Goal: Task Accomplishment & Management: Use online tool/utility

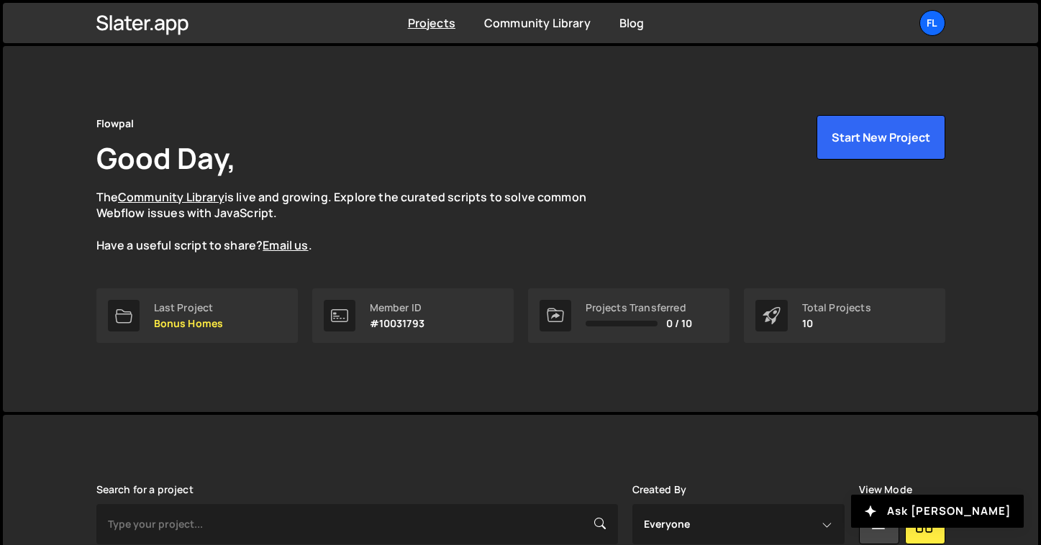
click at [330, 393] on div "Flowpal Good Day, The Community Library is live and growing. Explore the curate…" at bounding box center [521, 229] width 892 height 366
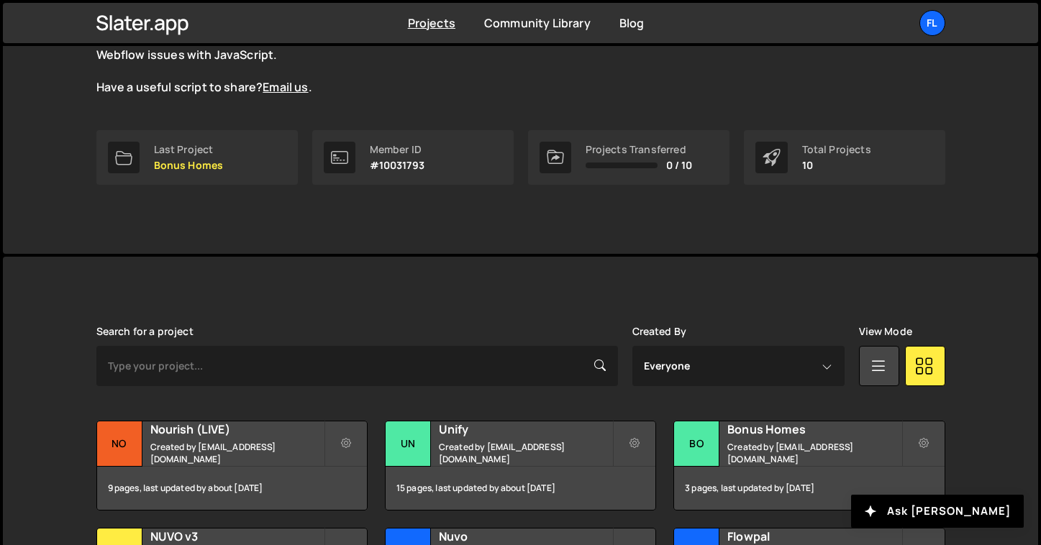
scroll to position [177, 0]
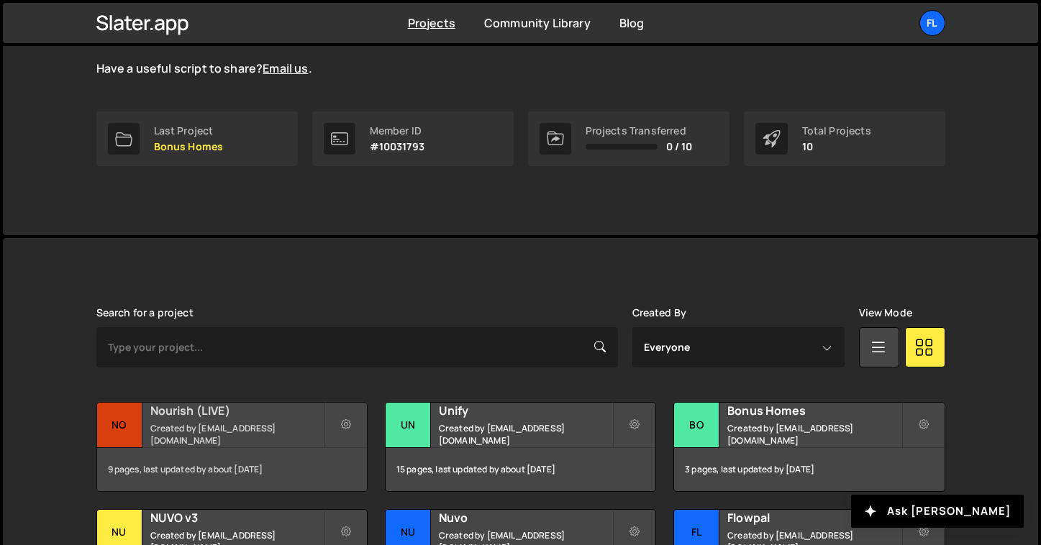
click at [311, 419] on h2 "Nourish (LIVE)" at bounding box center [236, 411] width 173 height 16
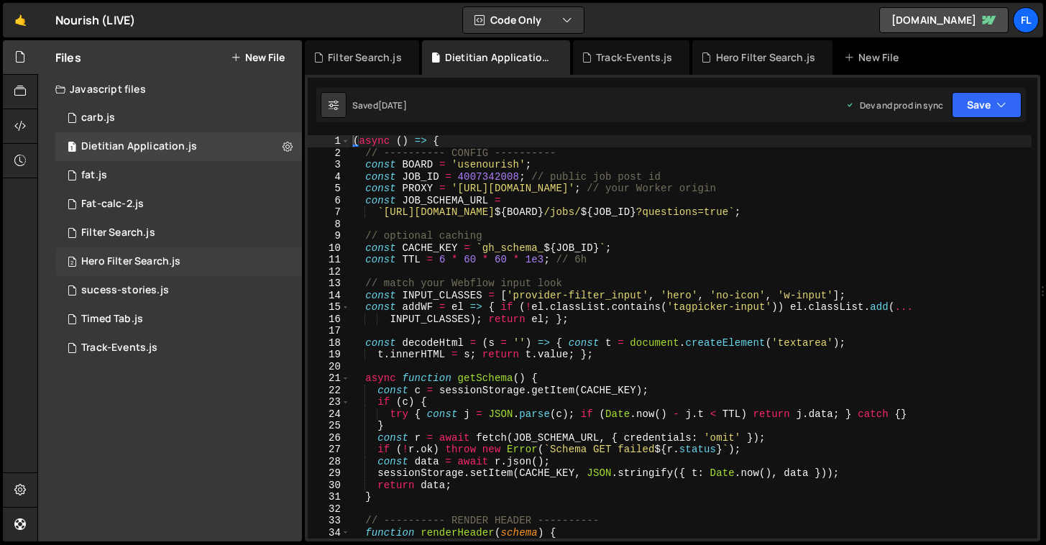
click at [157, 257] on div "Hero Filter Search.js" at bounding box center [130, 261] width 99 height 13
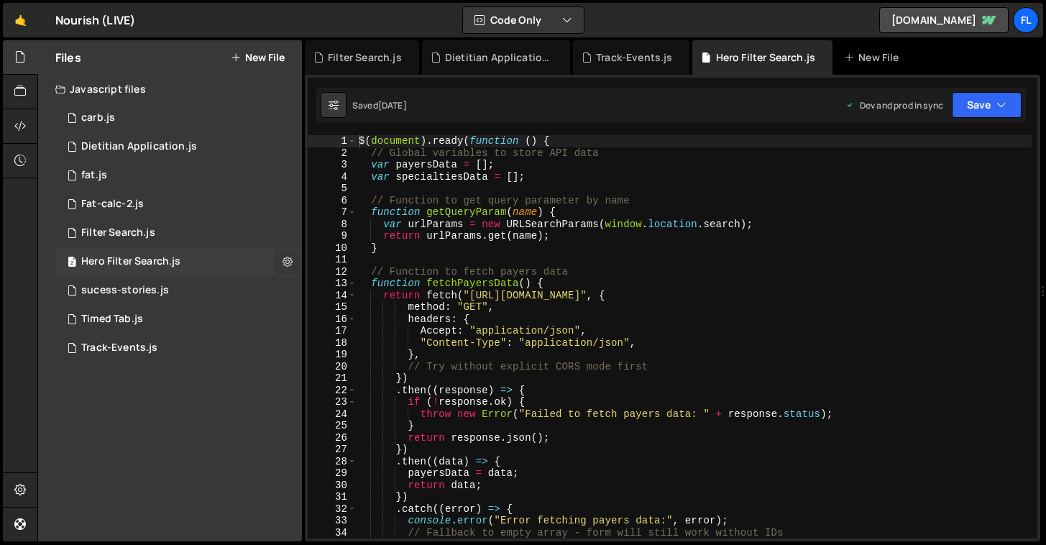
click at [286, 262] on icon at bounding box center [288, 262] width 10 height 14
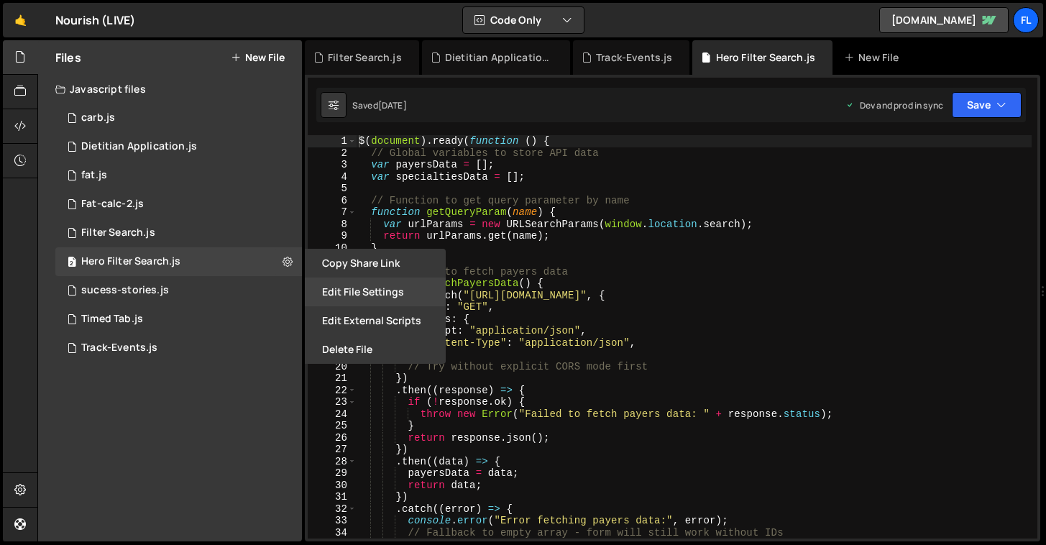
click at [398, 296] on button "Edit File Settings" at bounding box center [375, 292] width 141 height 29
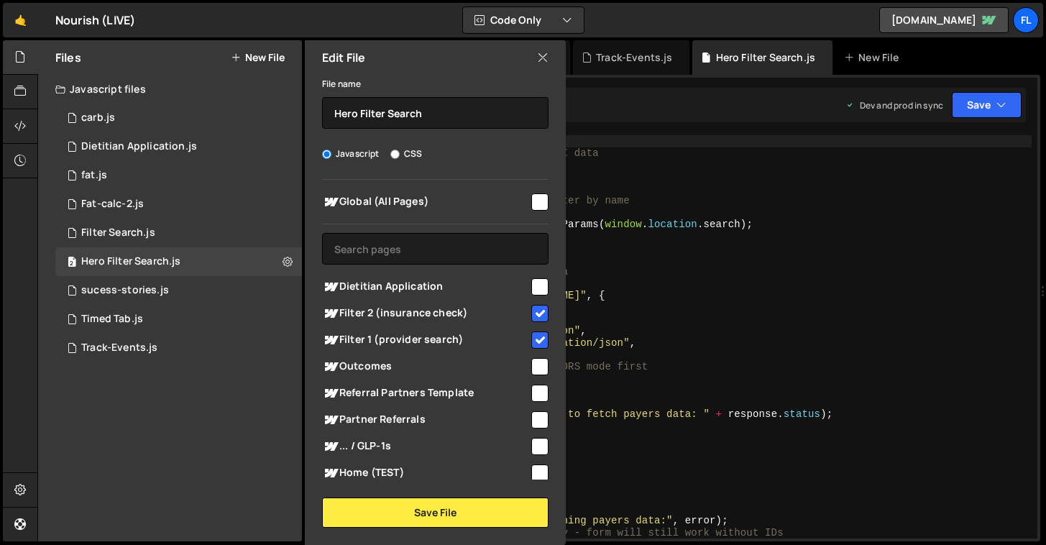
type textarea "function fetchPayersData() {"
click at [621, 280] on div "$ ( document ) . ready ( function ( ) { // Global variables to store API data v…" at bounding box center [694, 348] width 676 height 427
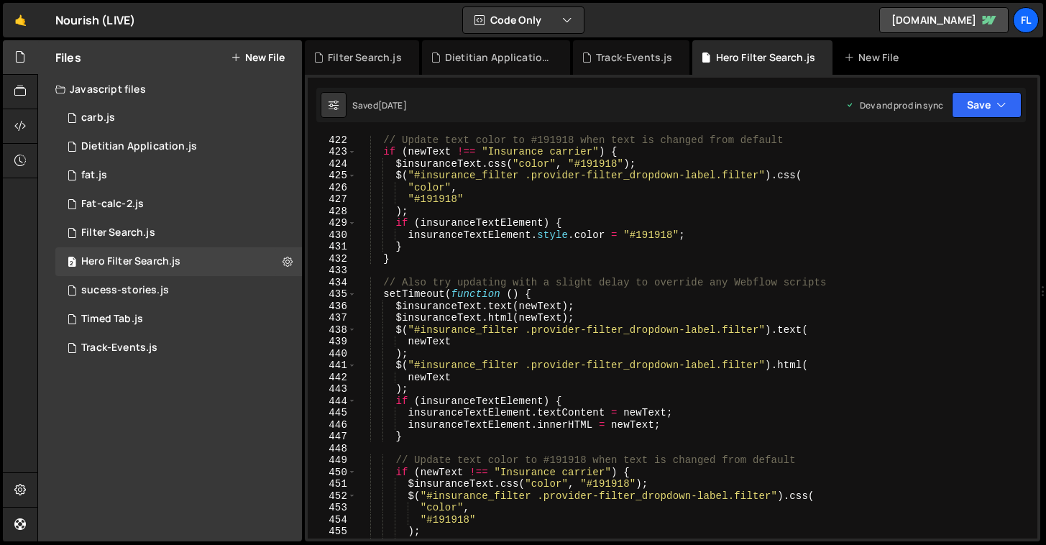
scroll to position [4996, 0]
click at [570, 266] on div "// Update text color to #191918 when text is changed from default if ( newText …" at bounding box center [694, 347] width 676 height 427
type textarea "});"
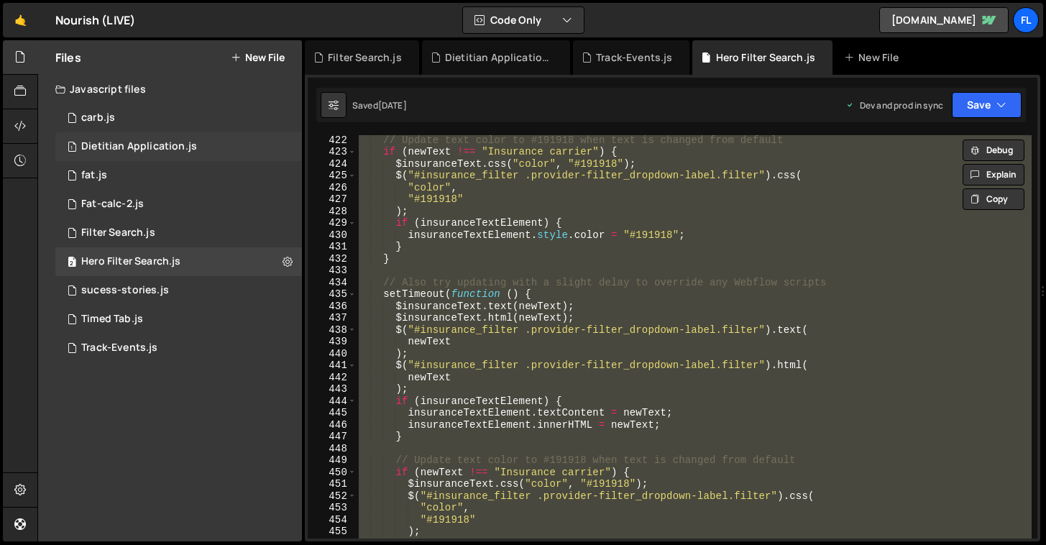
click at [189, 150] on div "Dietitian Application.js" at bounding box center [139, 146] width 116 height 13
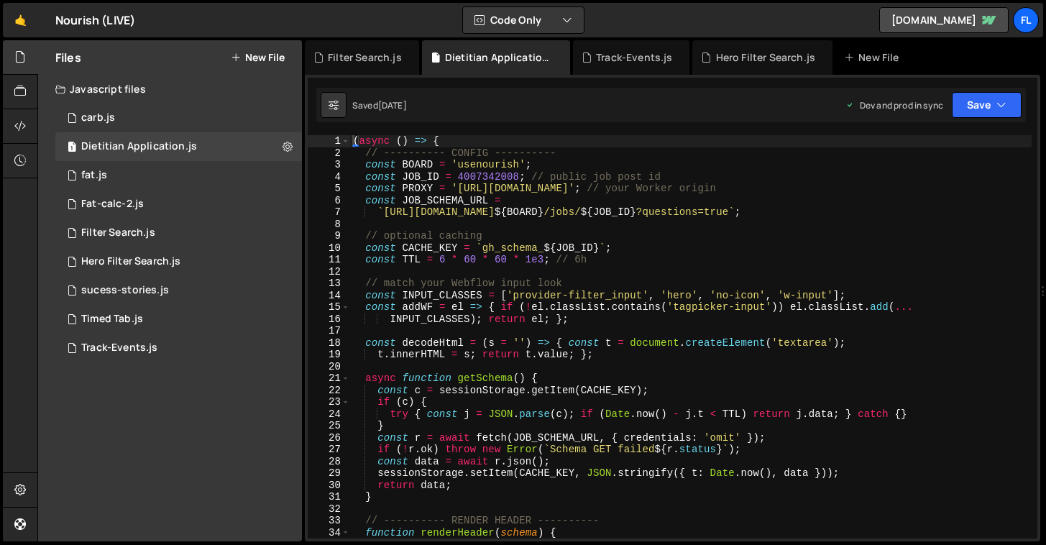
click at [538, 236] on div "( async ( ) => { // ---------- CONFIG ---------- const BOARD = 'usenourish' ; c…" at bounding box center [691, 348] width 682 height 427
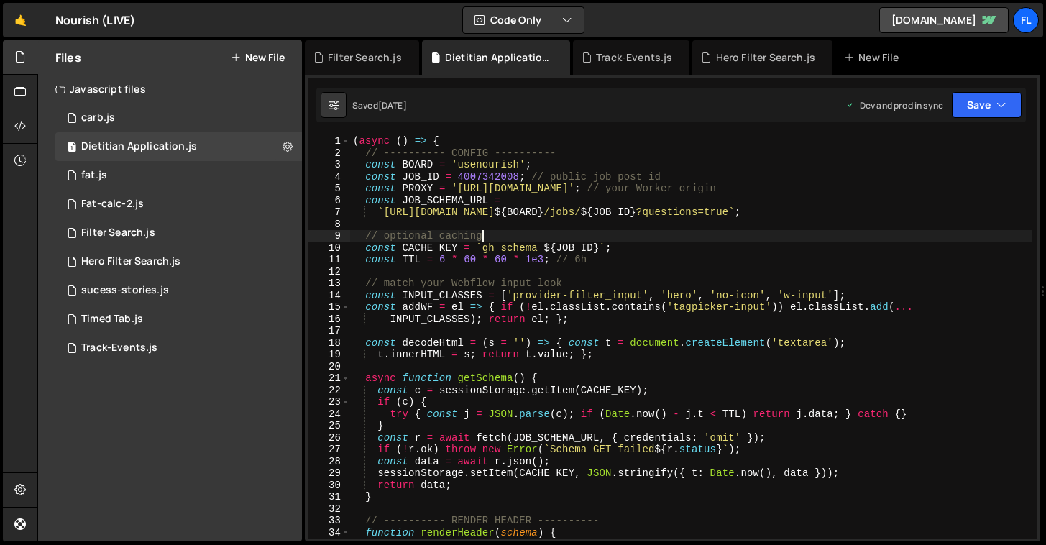
type textarea "})();"
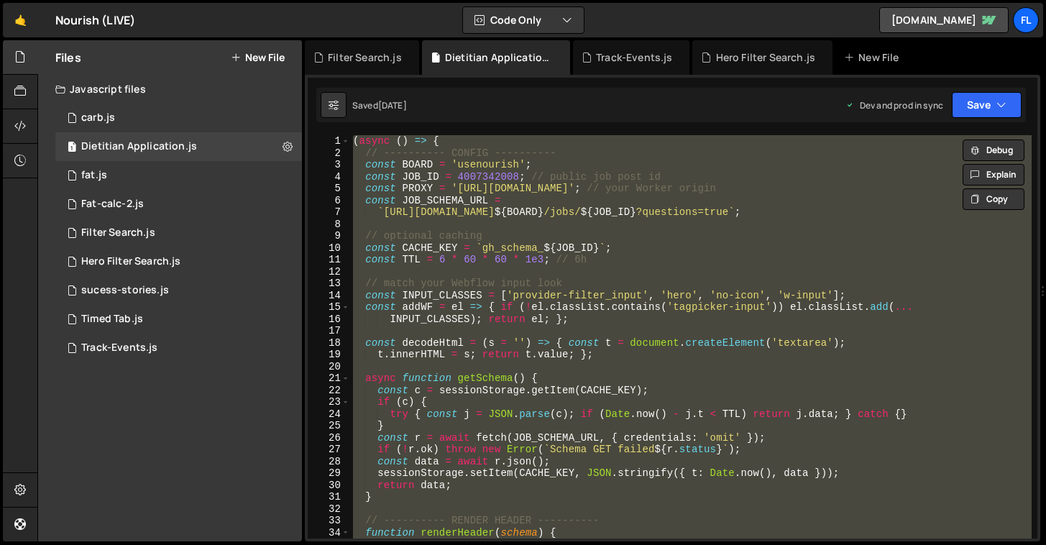
click at [424, 335] on div "( async ( ) => { // ---------- CONFIG ---------- const BOARD = 'usenourish' ; c…" at bounding box center [691, 336] width 682 height 403
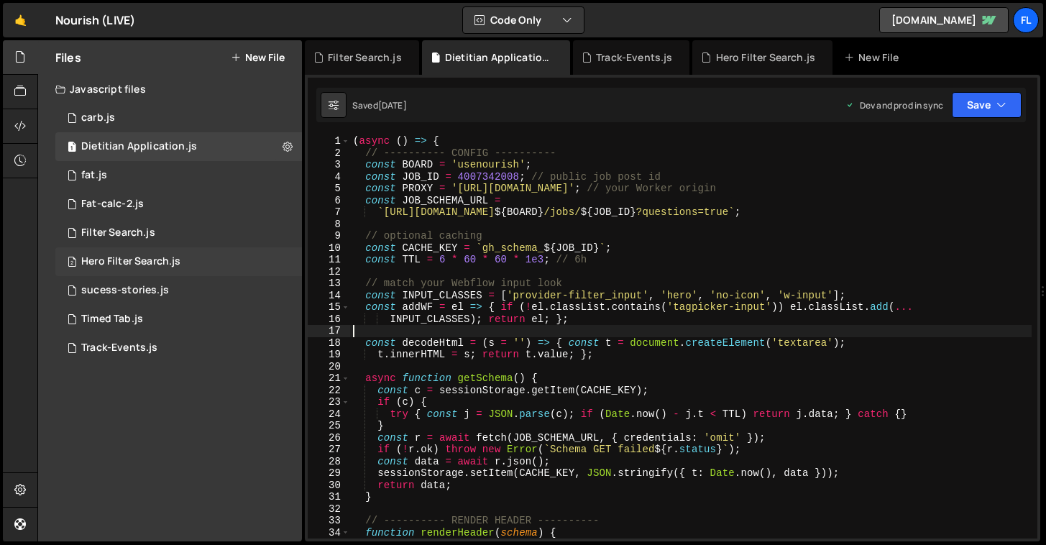
click at [175, 267] on div "Hero Filter Search.js" at bounding box center [130, 261] width 99 height 13
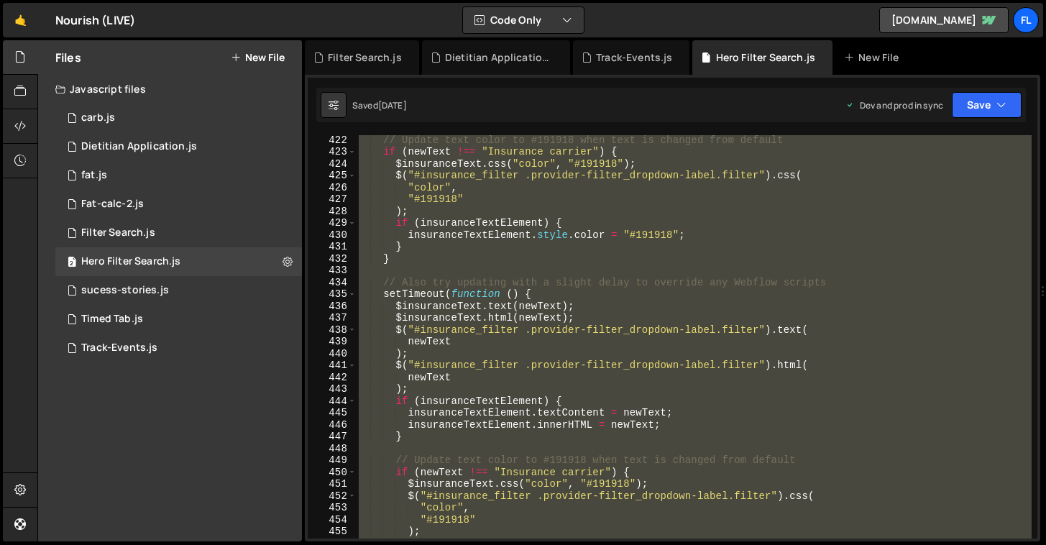
click at [623, 257] on div "// Update text color to #191918 when text is changed from default if ( newText …" at bounding box center [694, 336] width 676 height 403
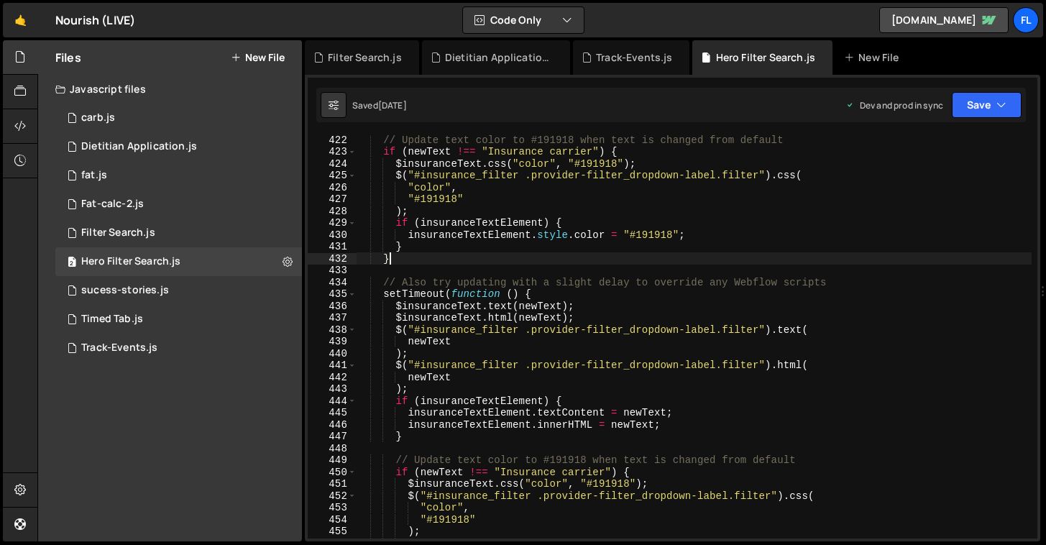
type textarea "});"
